Goal: Task Accomplishment & Management: Use online tool/utility

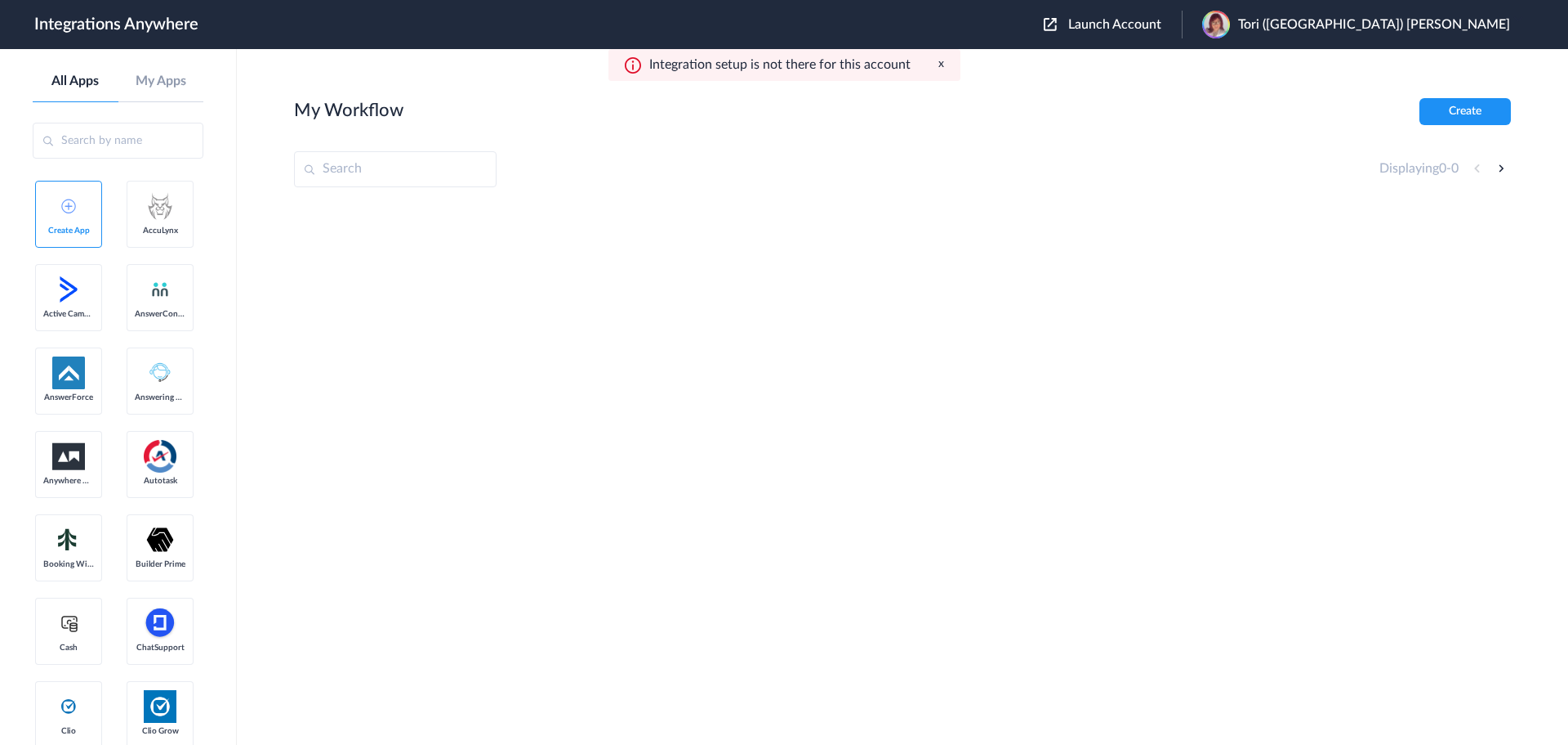
click at [1161, 27] on span "Launch Account" at bounding box center [1114, 25] width 93 height 13
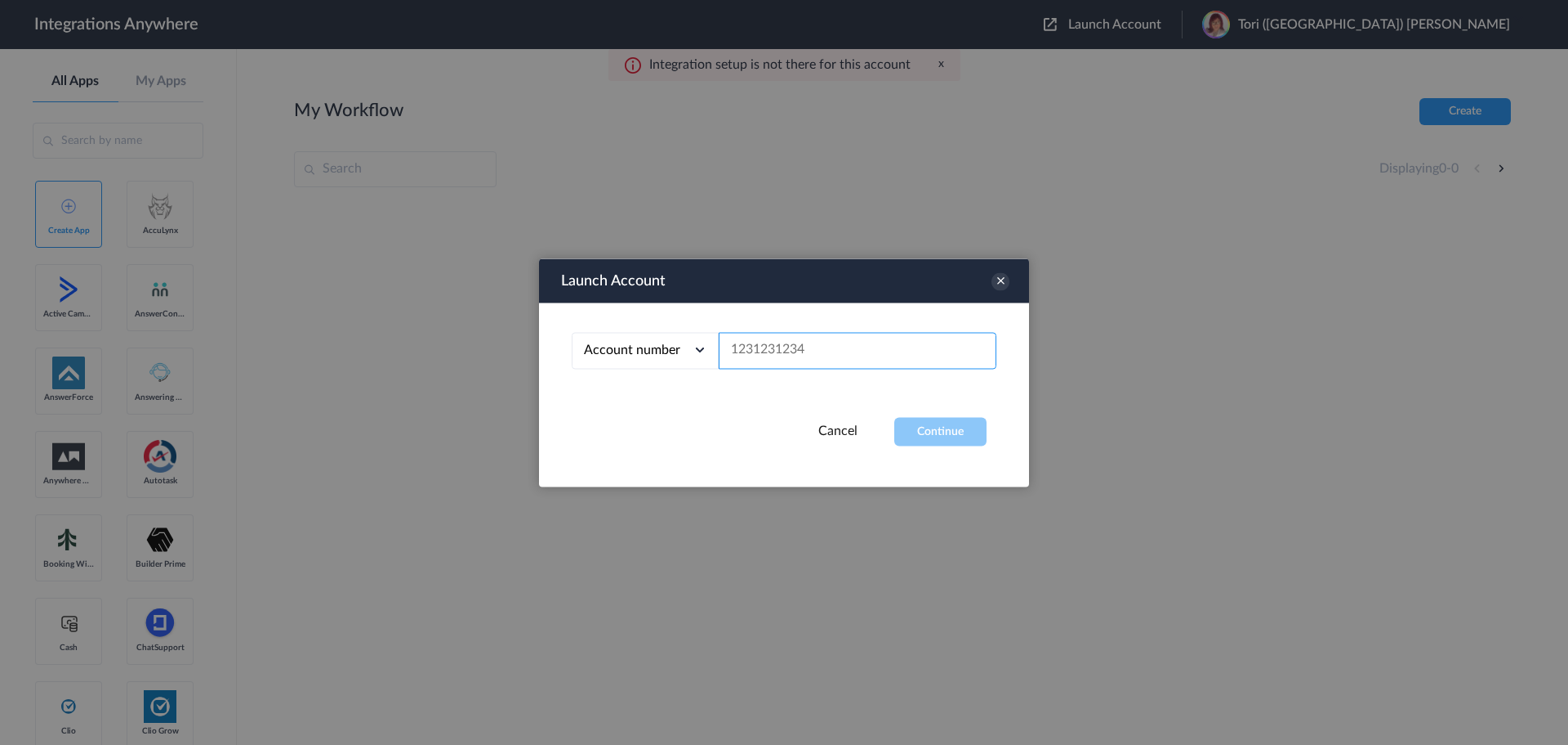
click at [847, 350] on input "text" at bounding box center [857, 350] width 278 height 37
paste input "8665827603"
type input "8665827603"
click at [926, 423] on button "Continue" at bounding box center [940, 431] width 93 height 28
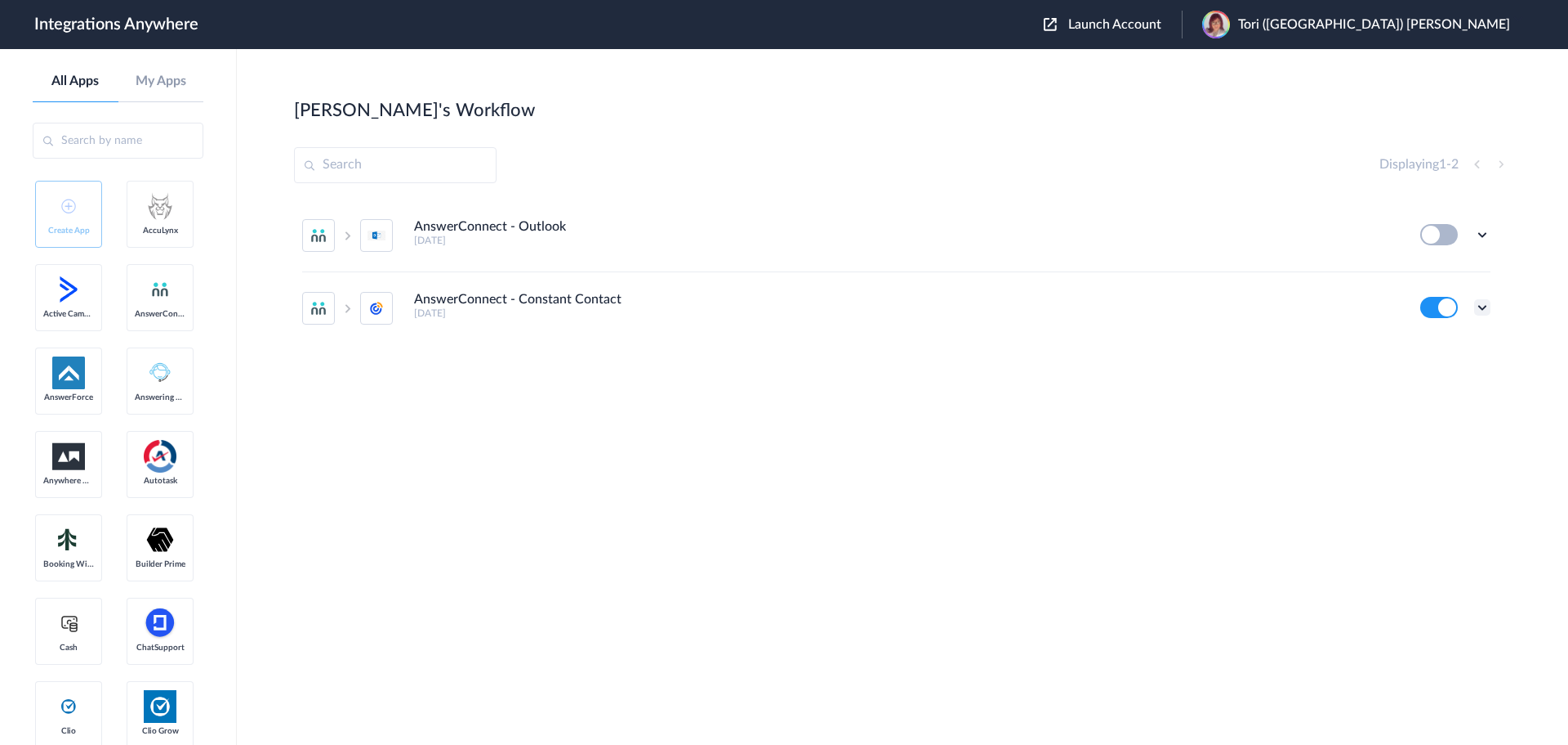
click at [1484, 312] on icon at bounding box center [1483, 308] width 17 height 17
click at [1456, 345] on li "Edit" at bounding box center [1438, 344] width 106 height 30
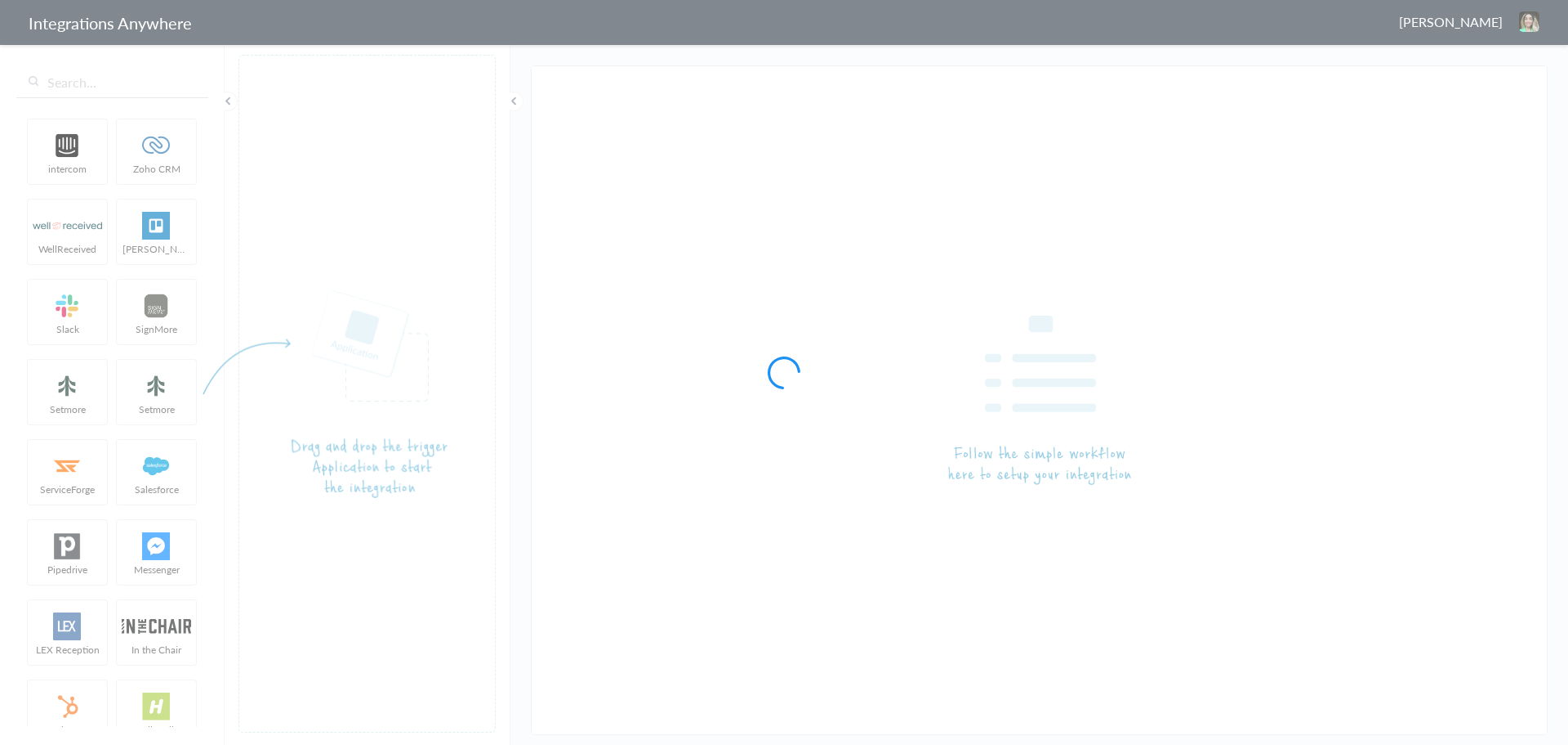
type input "AnswerConnect - Constant Contact"
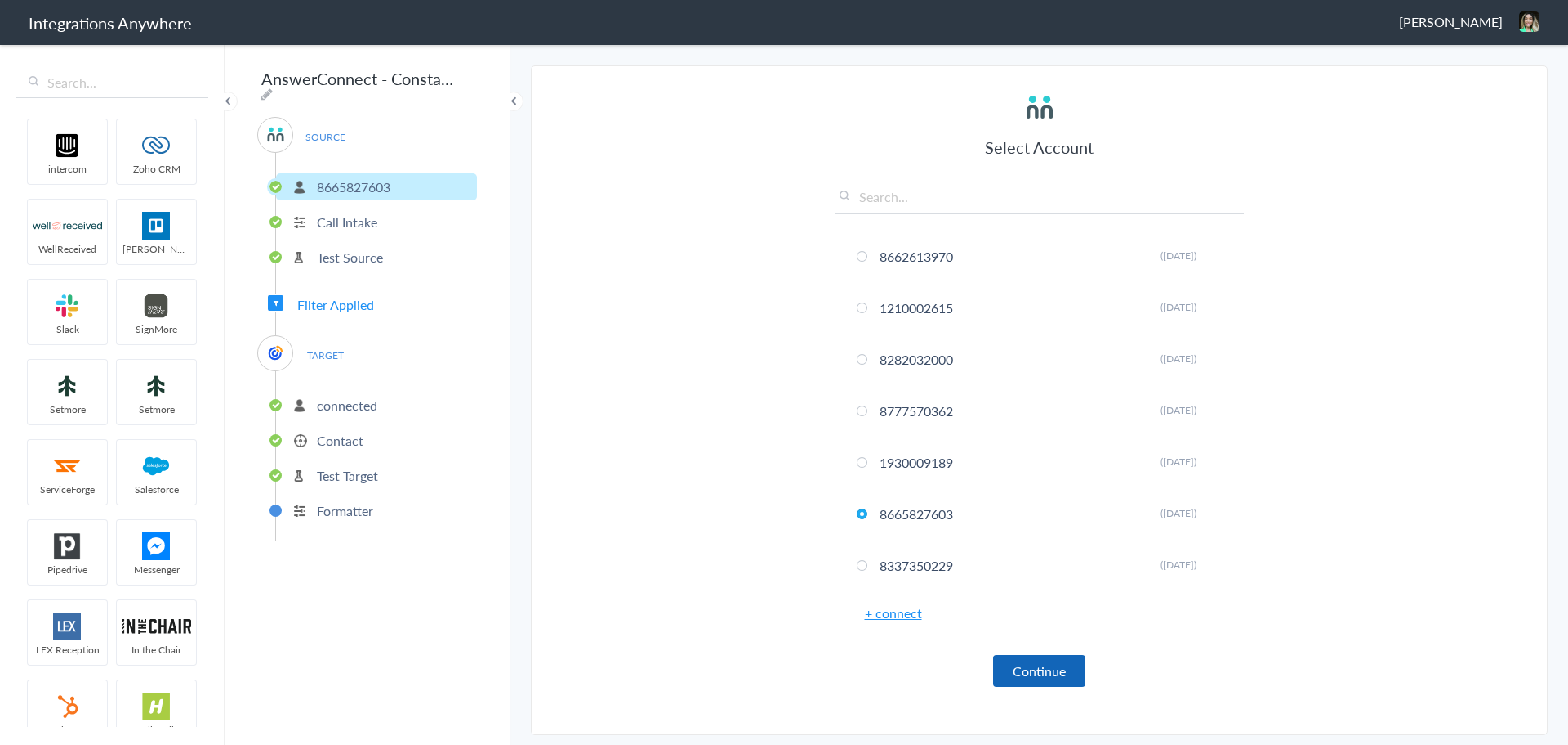
click at [1062, 661] on button "Continue" at bounding box center [1039, 671] width 93 height 32
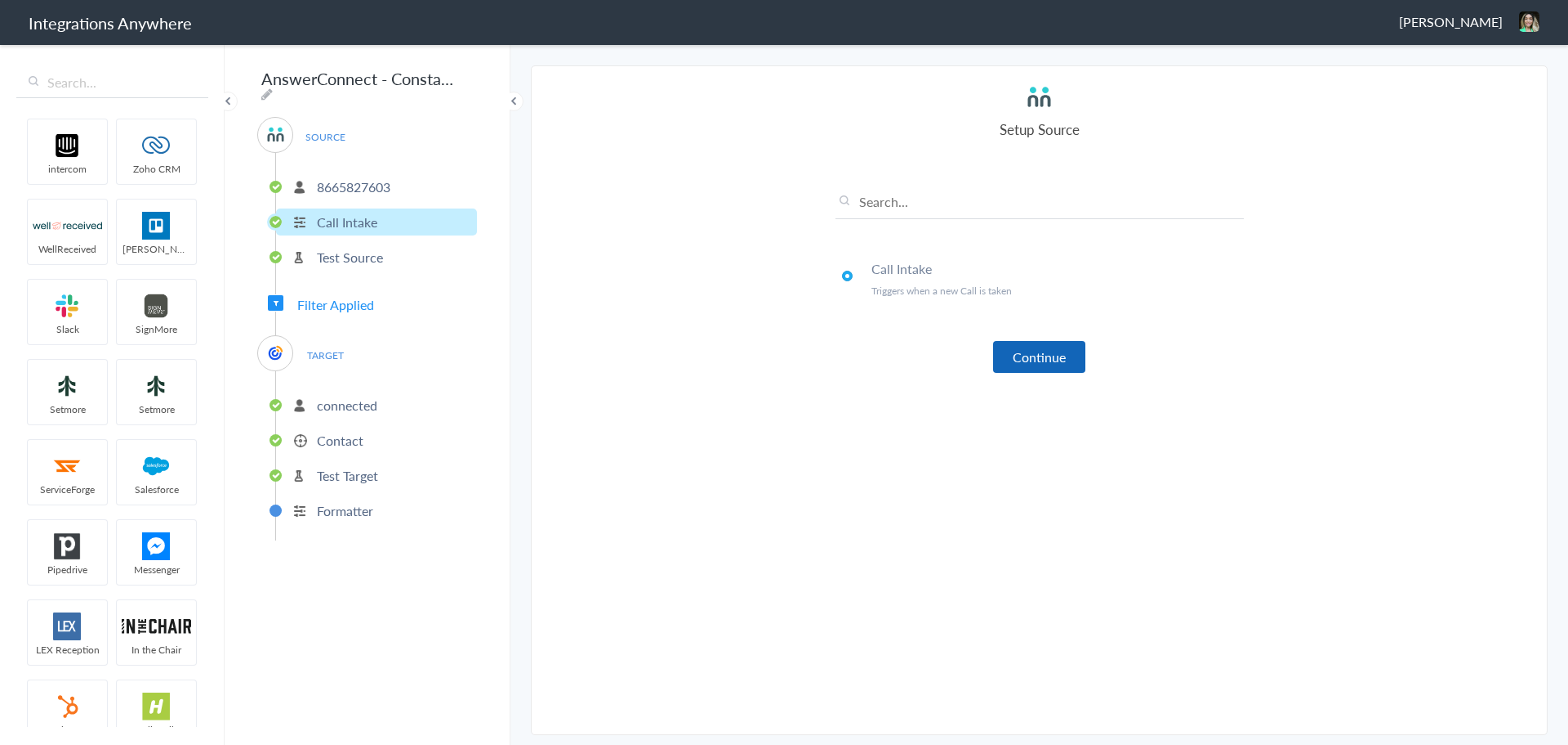
click at [1049, 349] on button "Continue" at bounding box center [1039, 356] width 93 height 32
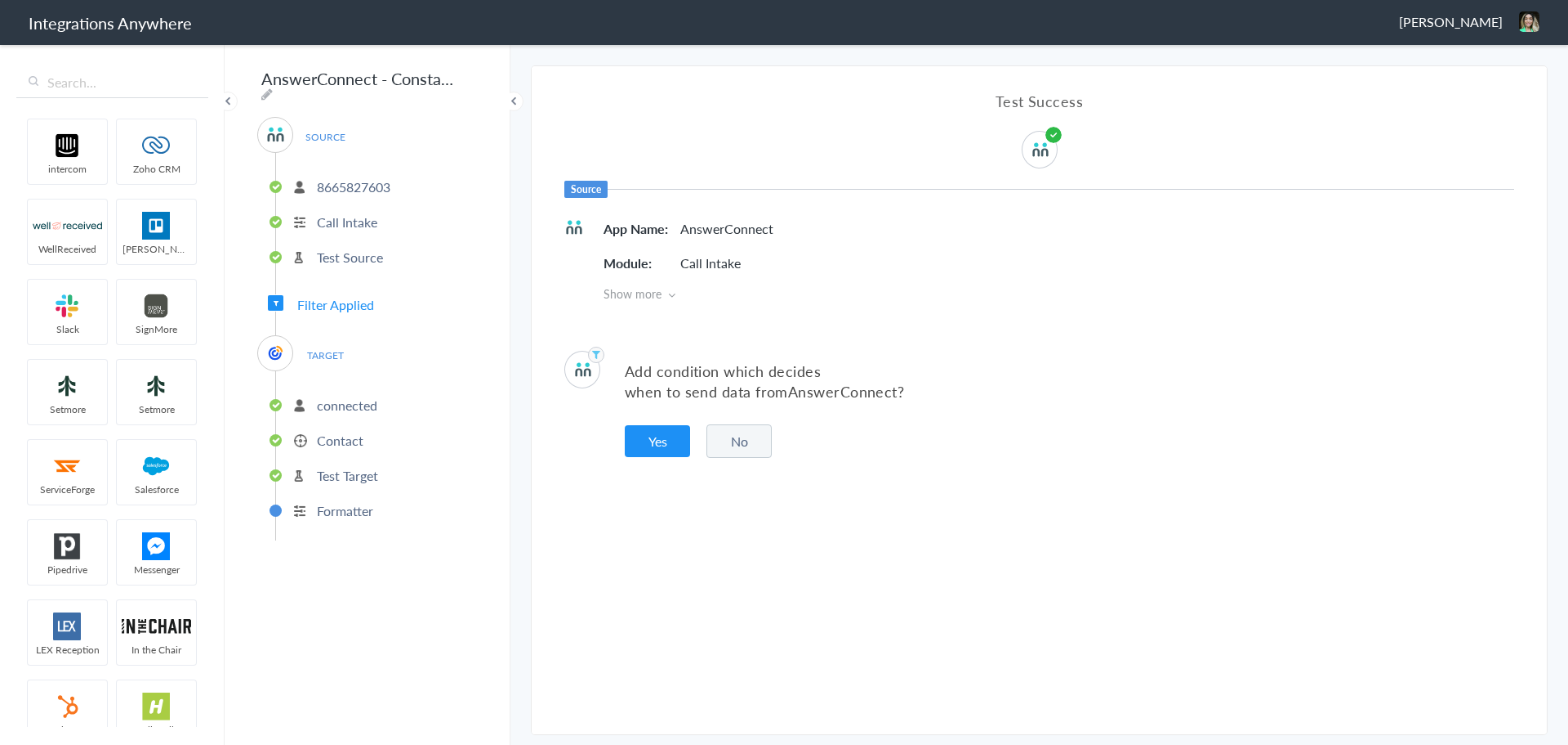
click at [740, 444] on button "No" at bounding box center [739, 441] width 65 height 33
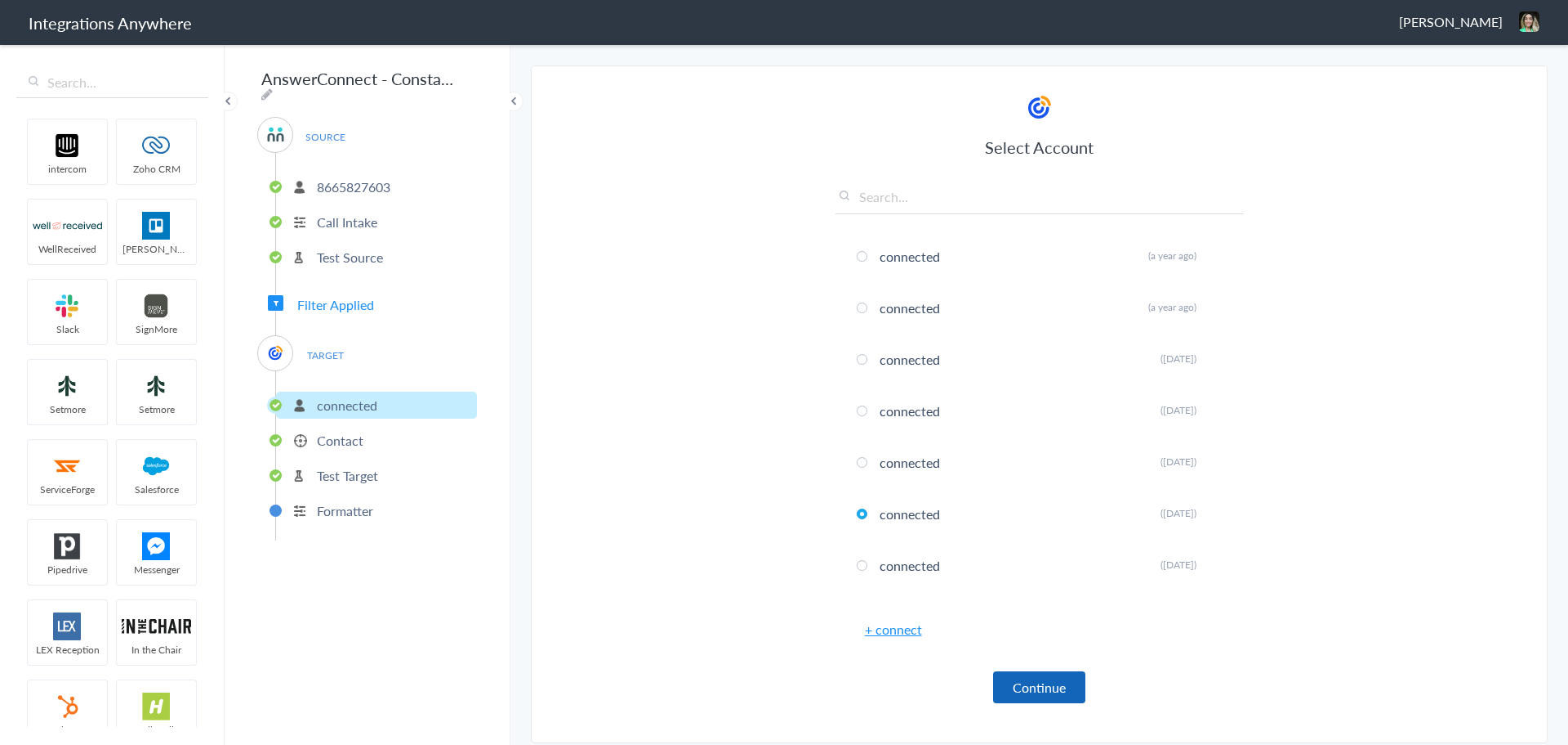
click at [1034, 686] on button "Continue" at bounding box center [1039, 687] width 93 height 32
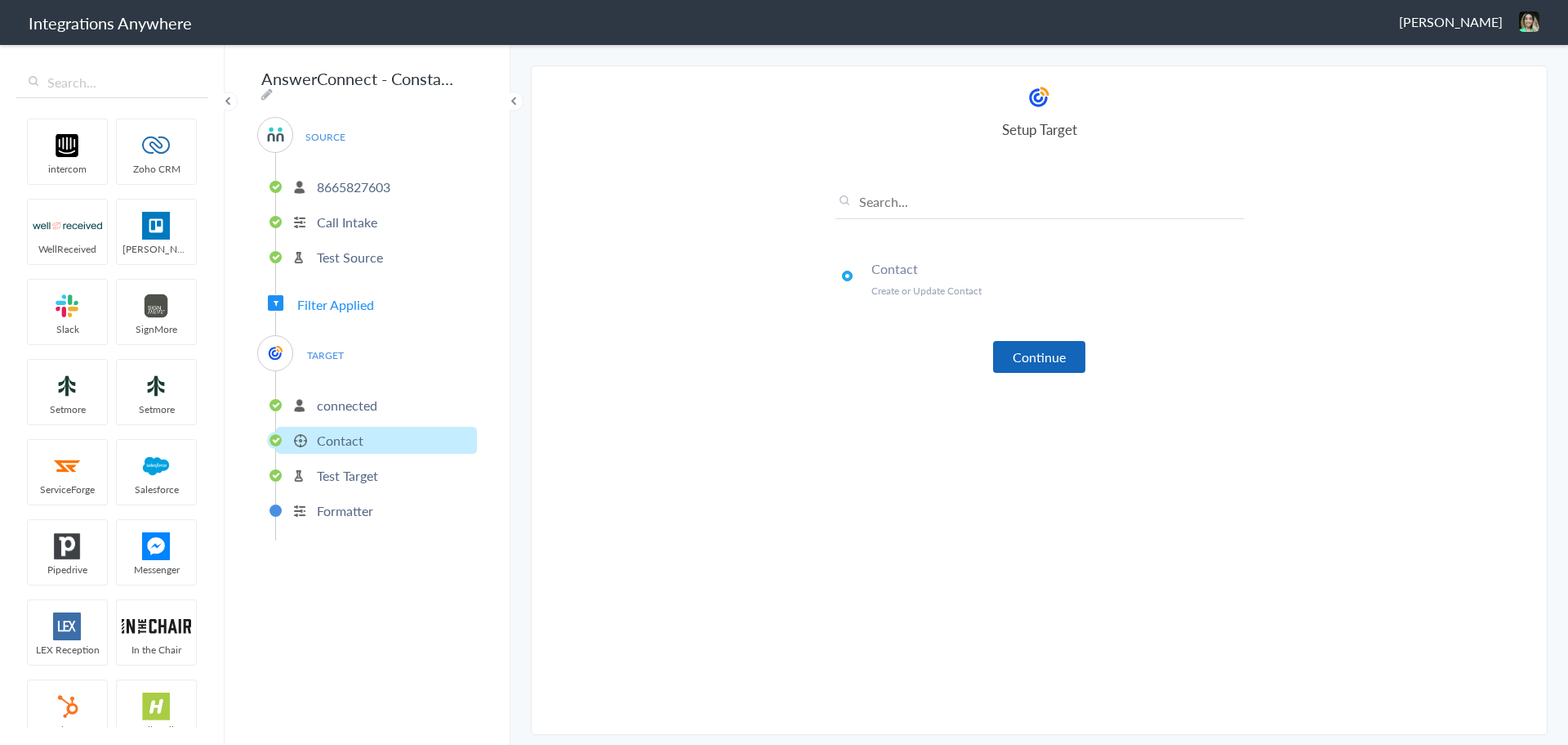
click at [1014, 359] on button "Continue" at bounding box center [1039, 356] width 93 height 32
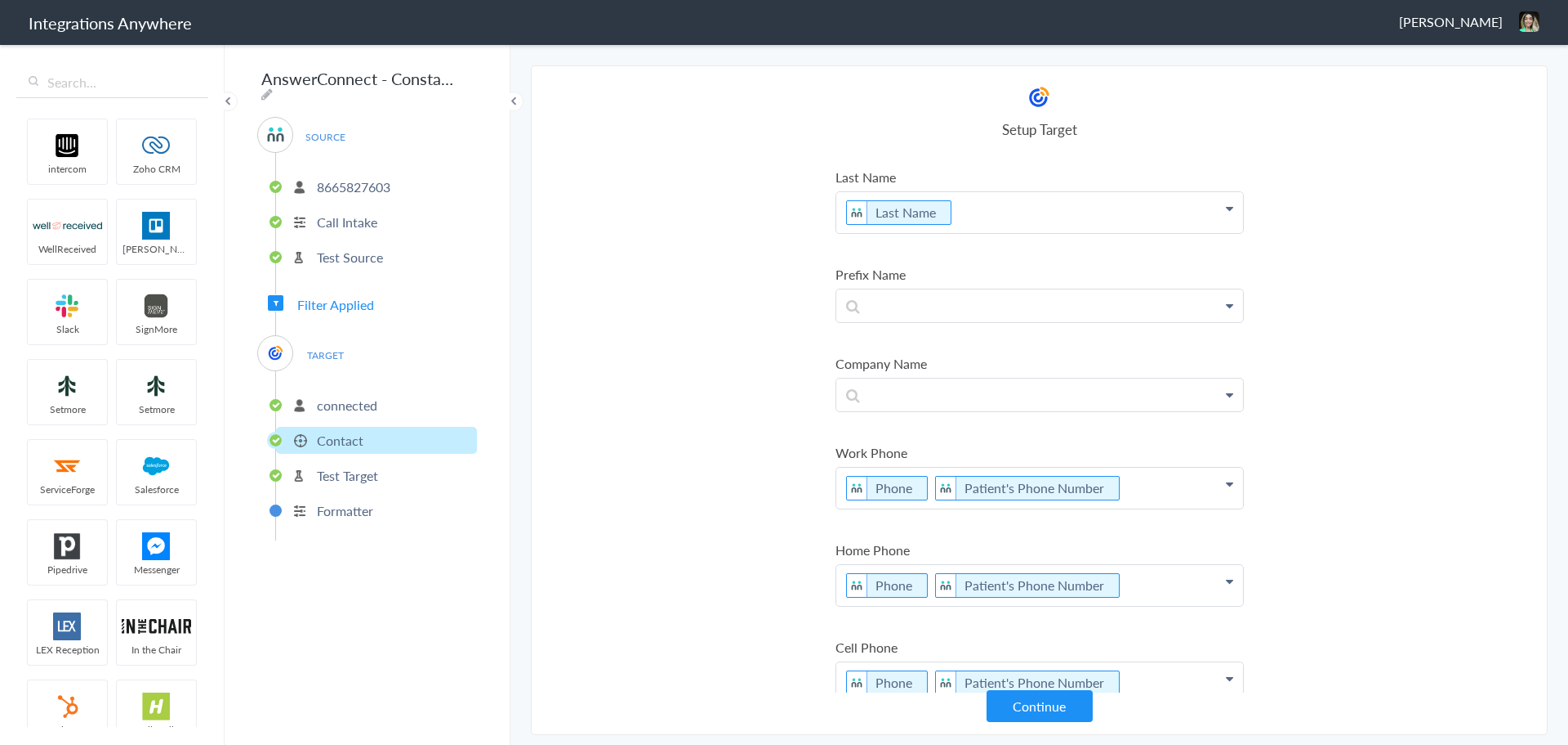
scroll to position [327, 0]
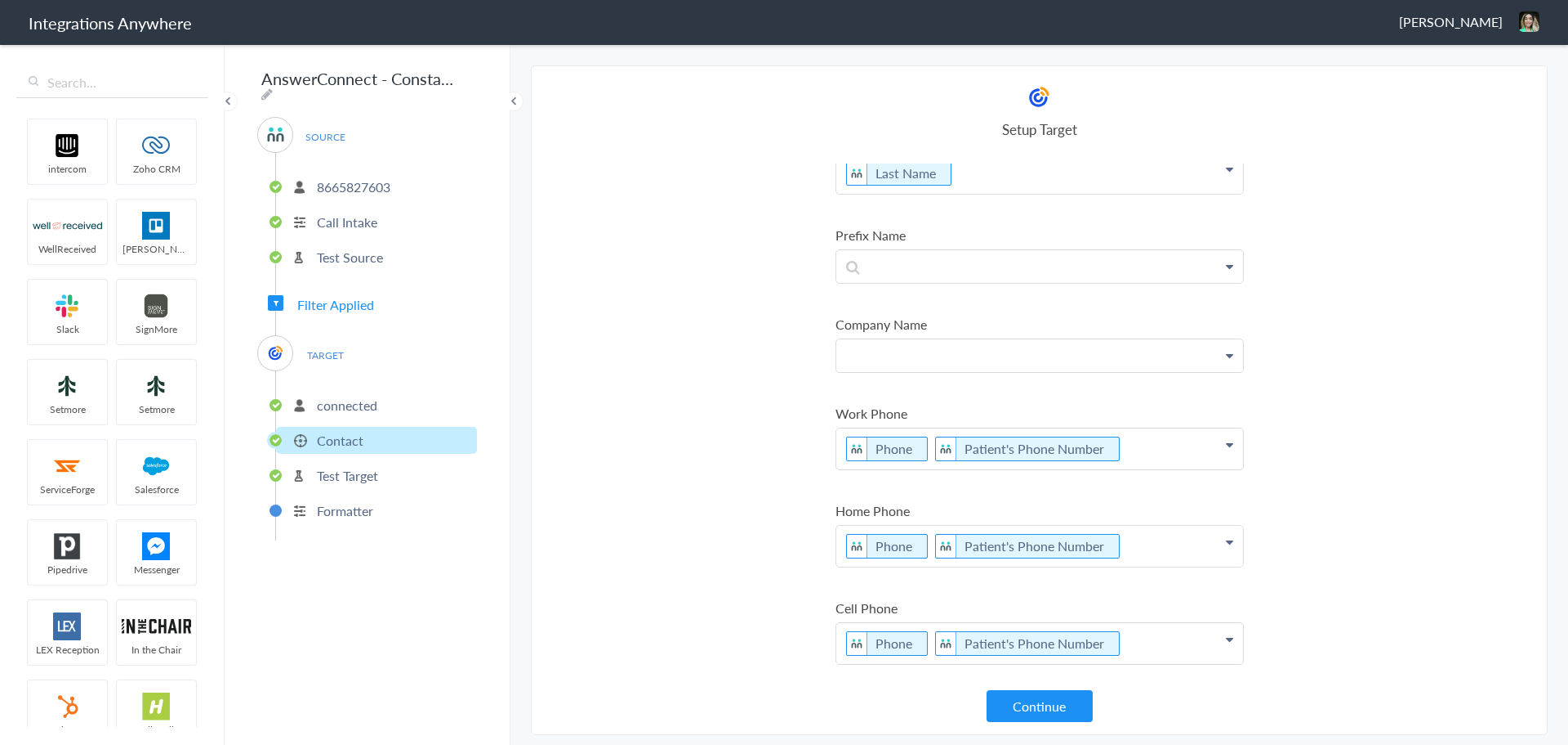
click at [1007, 364] on p at bounding box center [1039, 356] width 407 height 33
click at [714, 415] on section "Select Account 8662613970 Rename Delete (3 years ago) 1210002615 Rename Delete …" at bounding box center [1039, 400] width 1017 height 670
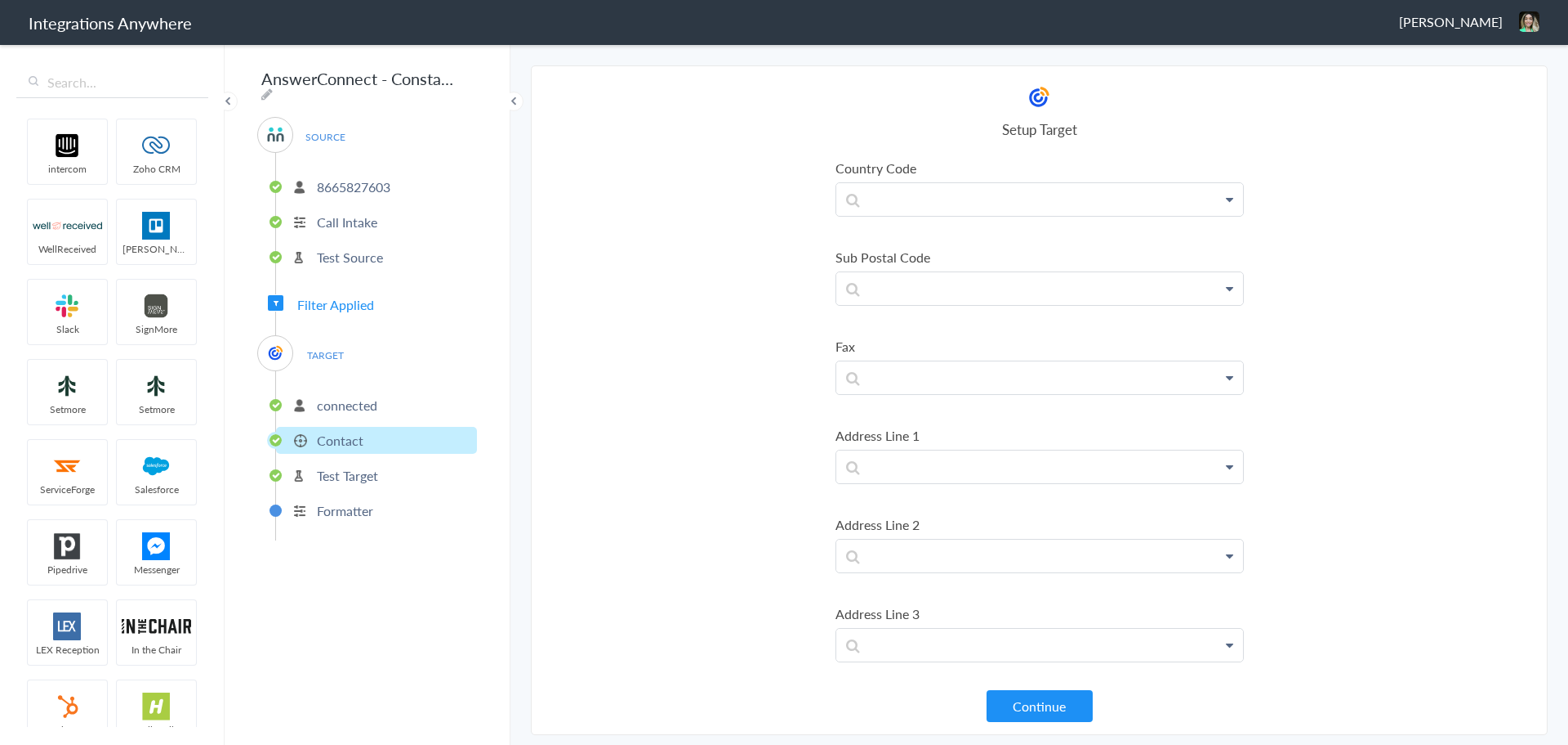
scroll to position [1488, 0]
click at [1028, 706] on button "Continue" at bounding box center [1040, 705] width 106 height 32
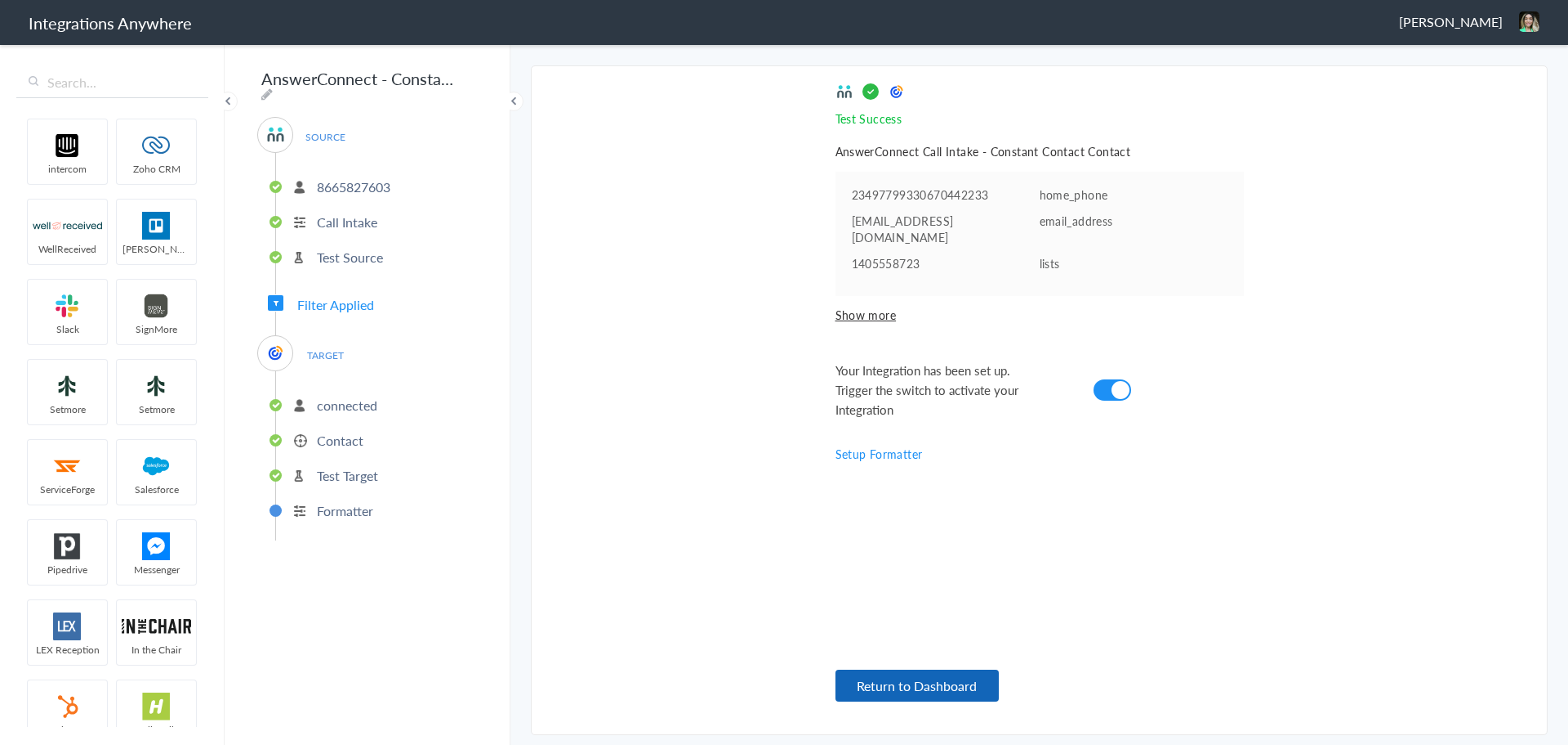
click at [904, 675] on button "Return to Dashboard" at bounding box center [917, 685] width 163 height 32
